Goal: Transaction & Acquisition: Purchase product/service

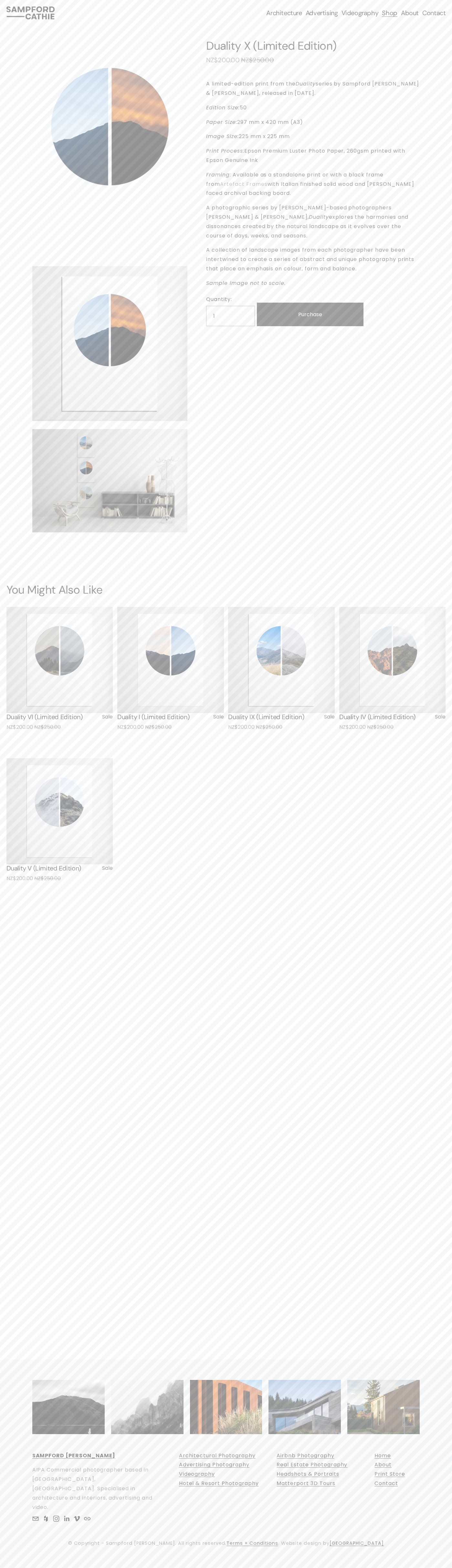
click at [370, 30] on div "1 / 3 Image 1 of 3 Image 2 of 3 Image 3 of 3 Duality X (Limited Edition) Sale P…" at bounding box center [225, 285] width 400 height 520
click at [426, 741] on div "Quick View Duality VI (Limited Edition) Sale Price: NZ$200.00 Original Price: N…" at bounding box center [226, 744] width 439 height 276
click at [205, 1567] on html "0 Skip to Content" at bounding box center [226, 784] width 452 height 1568
click at [26, 1375] on div at bounding box center [226, 1464] width 452 height 208
click at [224, 60] on span "NZ$200.00" at bounding box center [222, 60] width 34 height 9
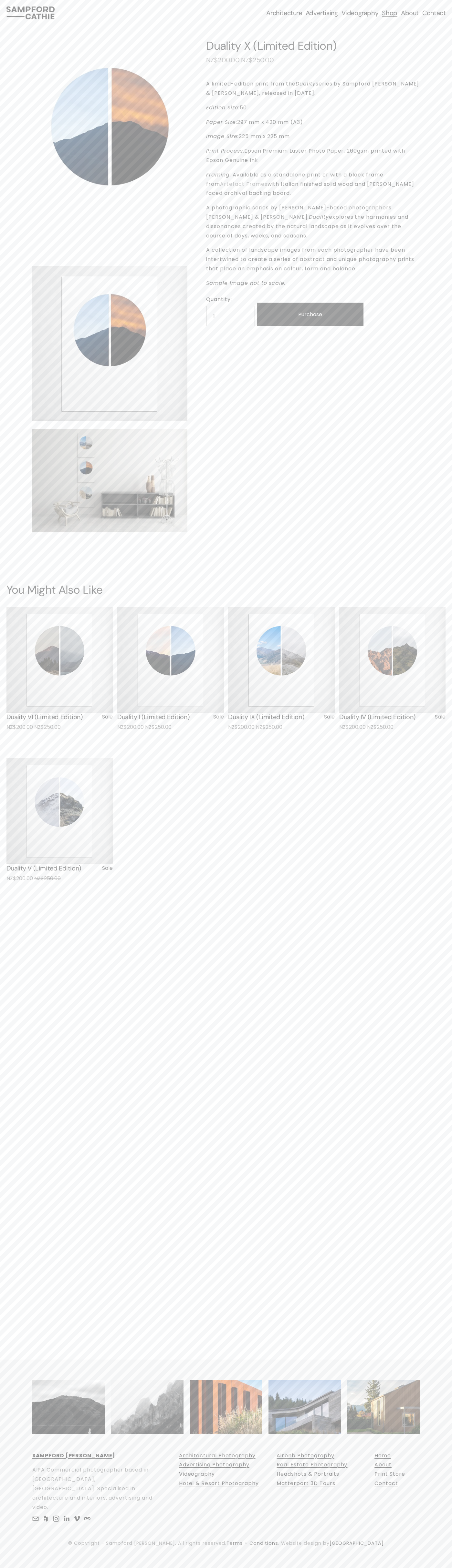
click at [327, 6] on div "Skip to Content Architecture Architectural Photography" at bounding box center [226, 13] width 452 height 26
click at [438, 10] on link "Contact" at bounding box center [434, 13] width 23 height 9
click at [411, 1567] on html "0 Skip to Content" at bounding box center [226, 784] width 452 height 1568
click at [5, 1147] on div "0 Skip to Content" at bounding box center [226, 784] width 452 height 1568
click at [224, 60] on span "NZ$200.00" at bounding box center [222, 60] width 34 height 9
